Goal: Transaction & Acquisition: Purchase product/service

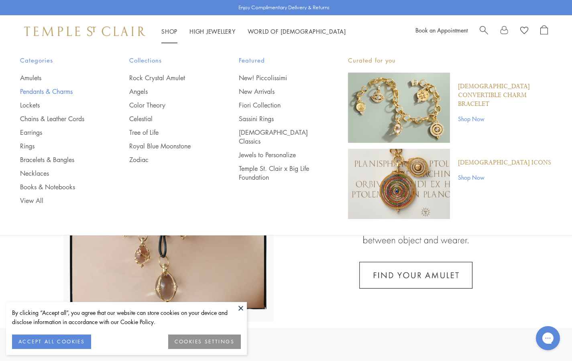
click at [53, 88] on link "Pendants & Charms" at bounding box center [58, 91] width 77 height 9
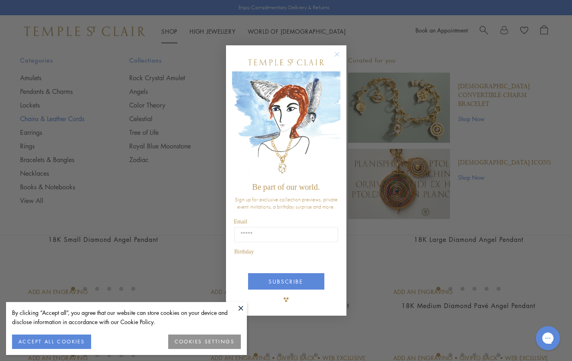
click at [76, 119] on div "Close dialog Be part of our world. Sign up for exclusive collection previews, p…" at bounding box center [286, 180] width 572 height 361
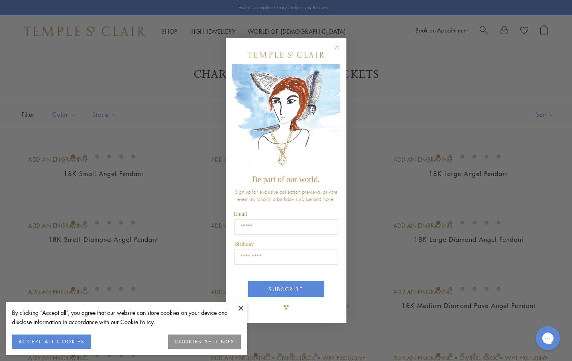
click at [337, 45] on circle "Close dialog" at bounding box center [337, 47] width 10 height 10
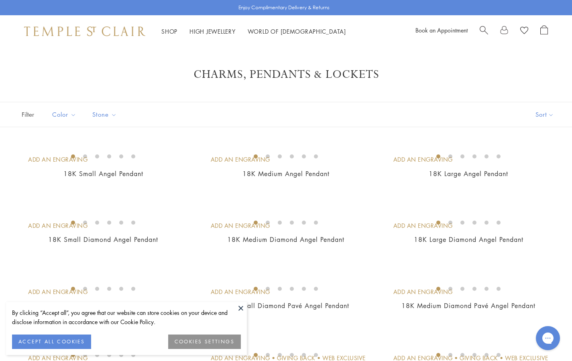
click at [63, 338] on button "ACCEPT ALL COOKIES" at bounding box center [51, 342] width 79 height 14
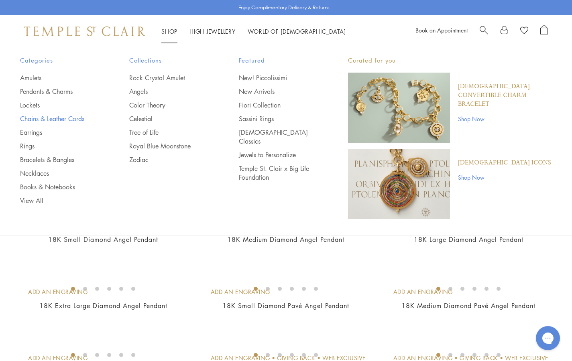
click at [75, 117] on link "Chains & Leather Cords" at bounding box center [58, 118] width 77 height 9
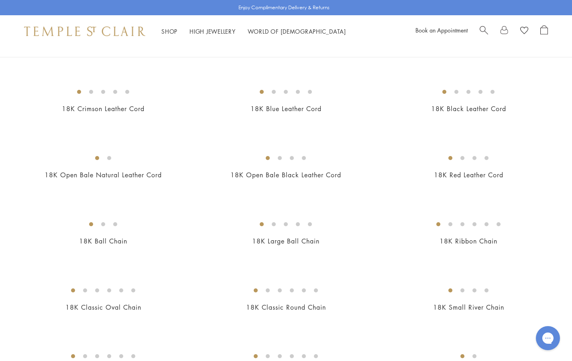
scroll to position [142, 0]
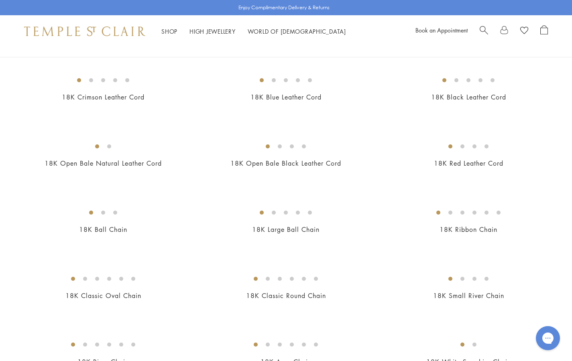
click at [0, 0] on img at bounding box center [0, 0] width 0 height 0
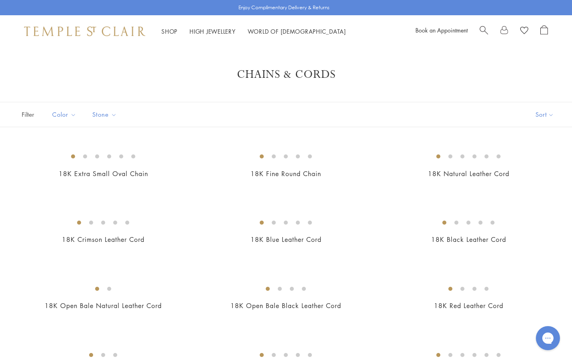
scroll to position [0, 0]
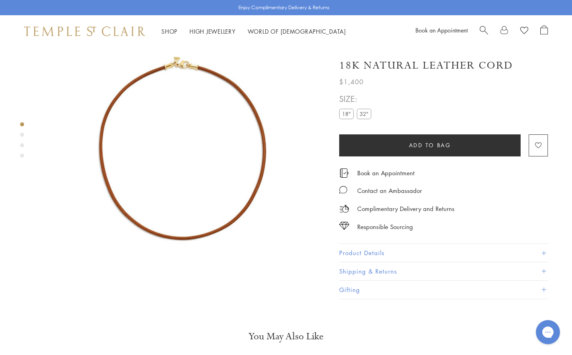
scroll to position [35, 0]
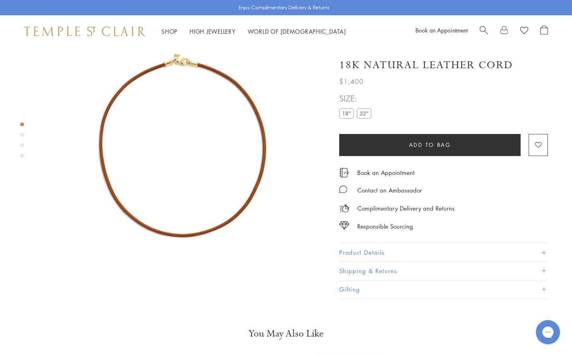
click at [22, 133] on div "Product gallery navigation" at bounding box center [22, 135] width 4 height 4
click at [22, 145] on div "Product gallery navigation" at bounding box center [22, 145] width 4 height 4
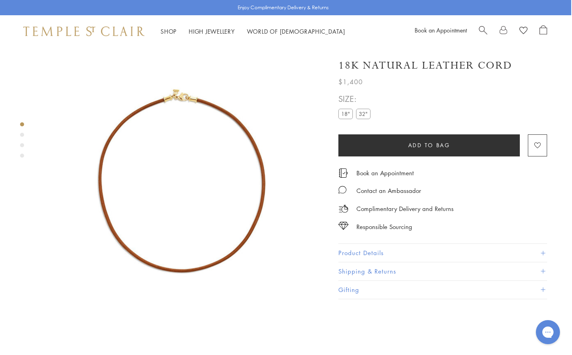
scroll to position [0, 1]
